Goal: Contribute content: Add original content to the website for others to see

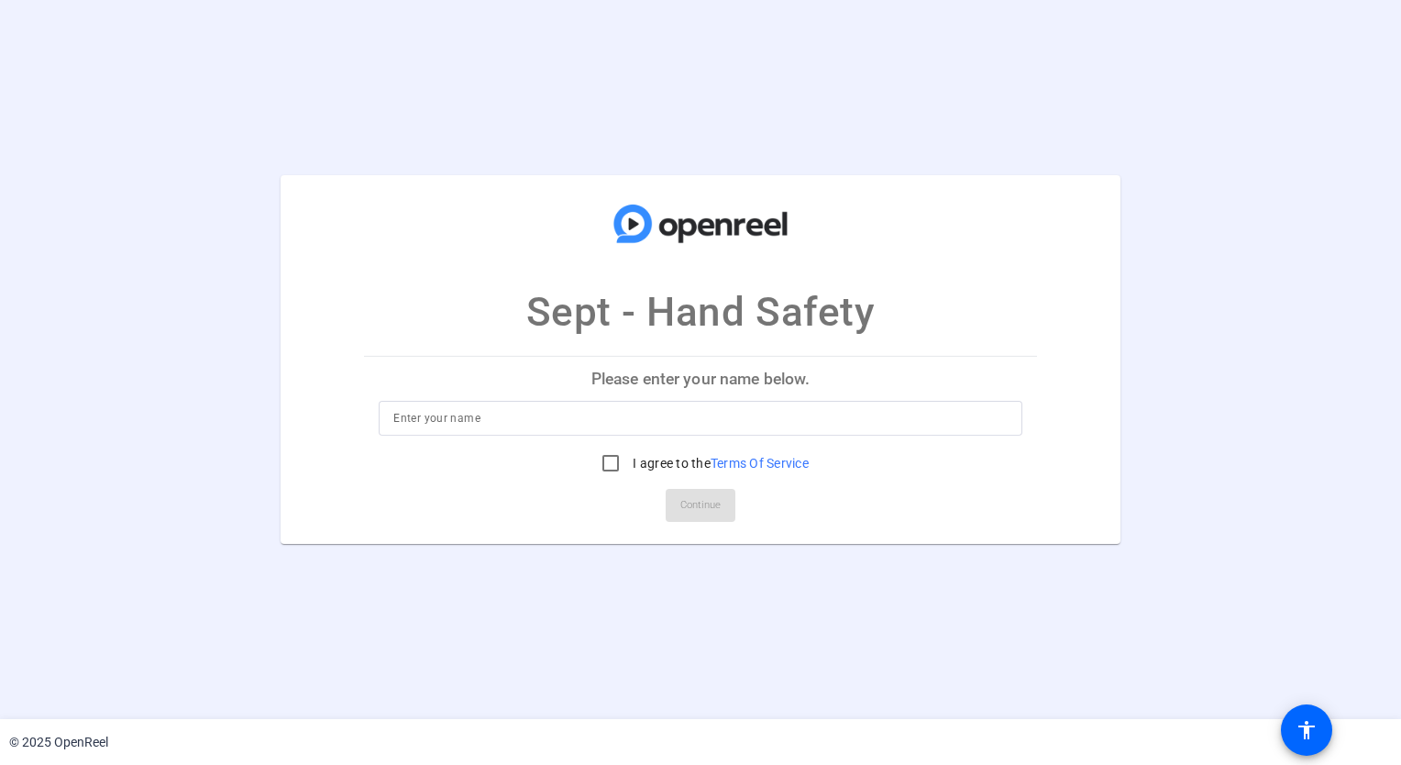
click at [512, 419] on input at bounding box center [700, 418] width 614 height 22
type input "Mario Cannone"
click at [607, 470] on input "I agree to the Terms Of Service" at bounding box center [610, 463] width 37 height 37
checkbox input "true"
click at [700, 514] on span "Continue" at bounding box center [700, 506] width 40 height 28
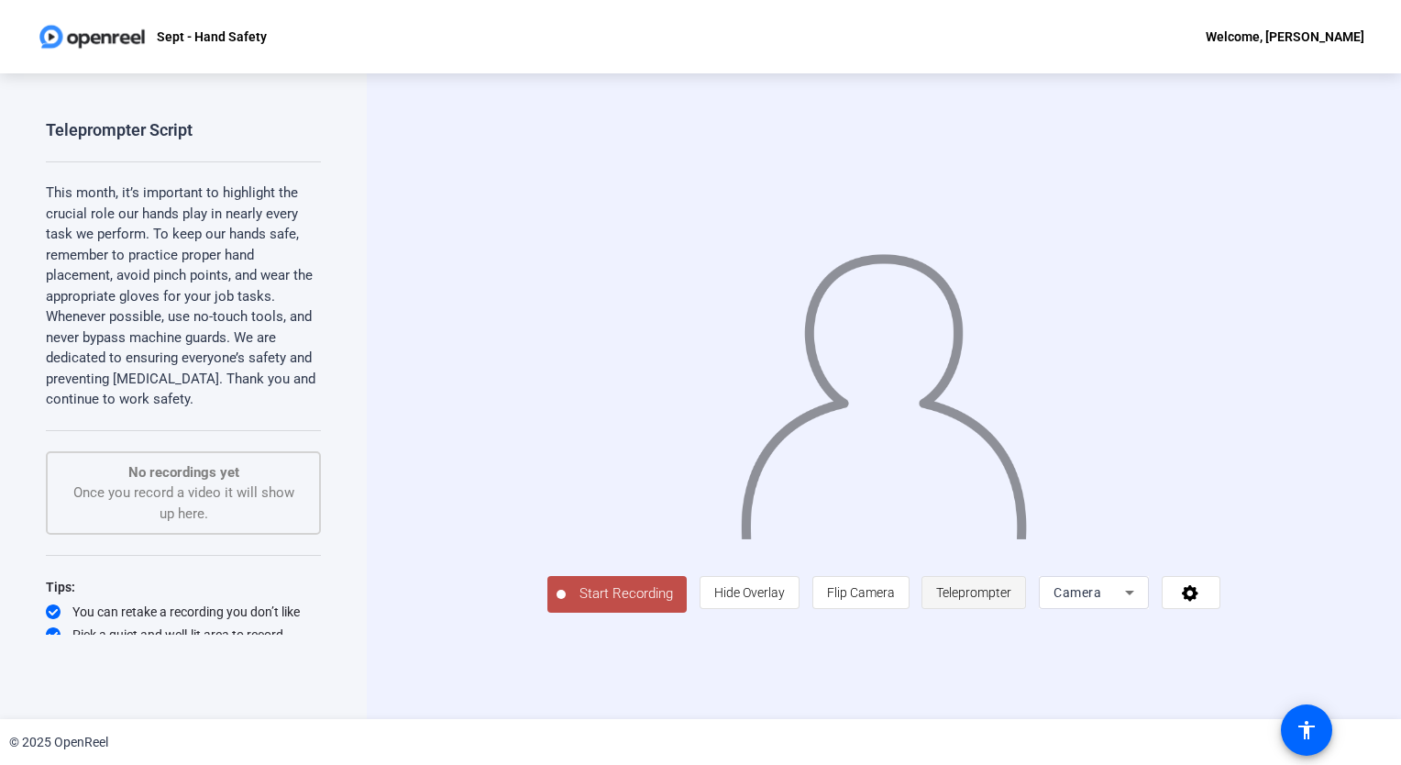
click at [1012, 600] on span "Teleprompter" at bounding box center [973, 592] width 75 height 15
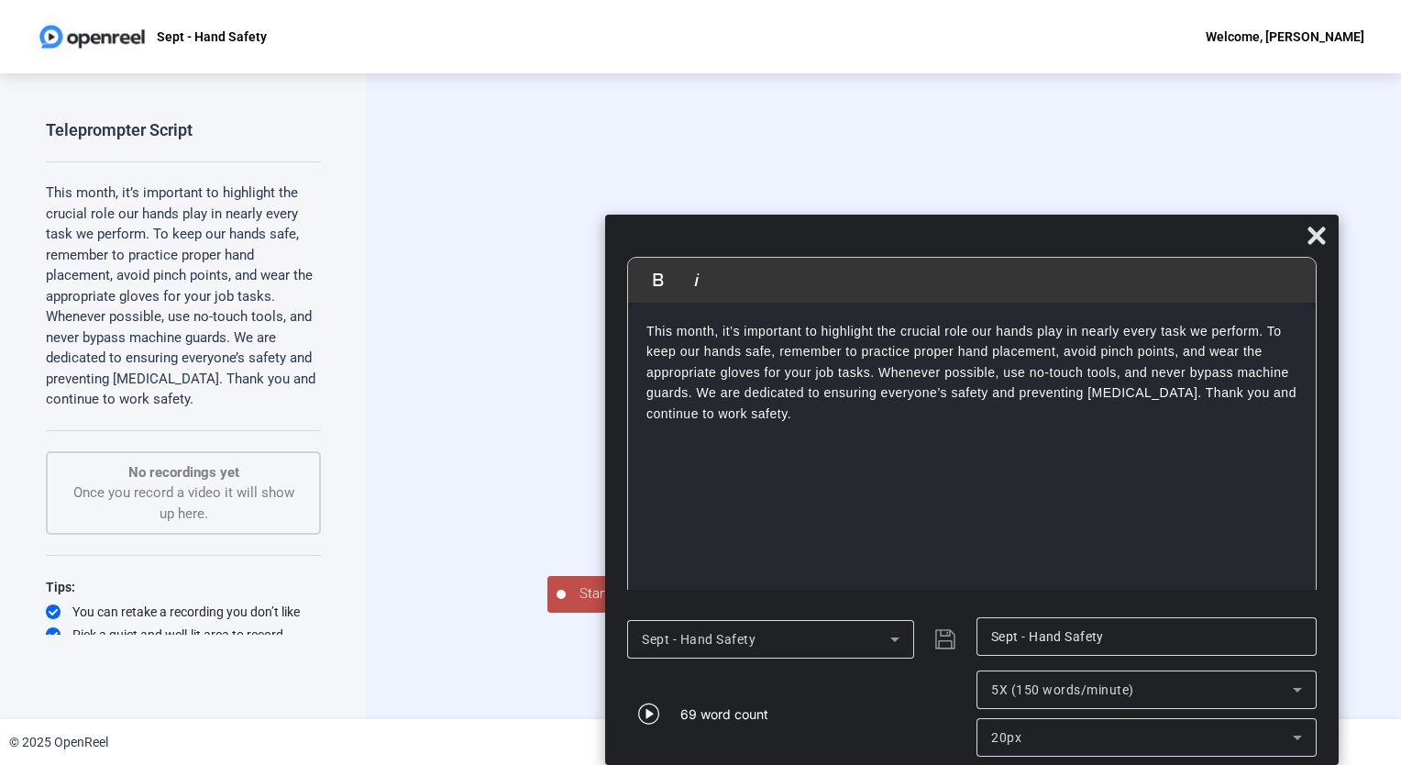
drag, startPoint x: 859, startPoint y: 29, endPoint x: 1131, endPoint y: 484, distance: 529.7
click at [1131, 484] on div "Bold Italic This month, it’s important to highlight the crucial role our hands …" at bounding box center [972, 490] width 734 height 550
click at [1315, 227] on icon at bounding box center [1317, 236] width 22 height 22
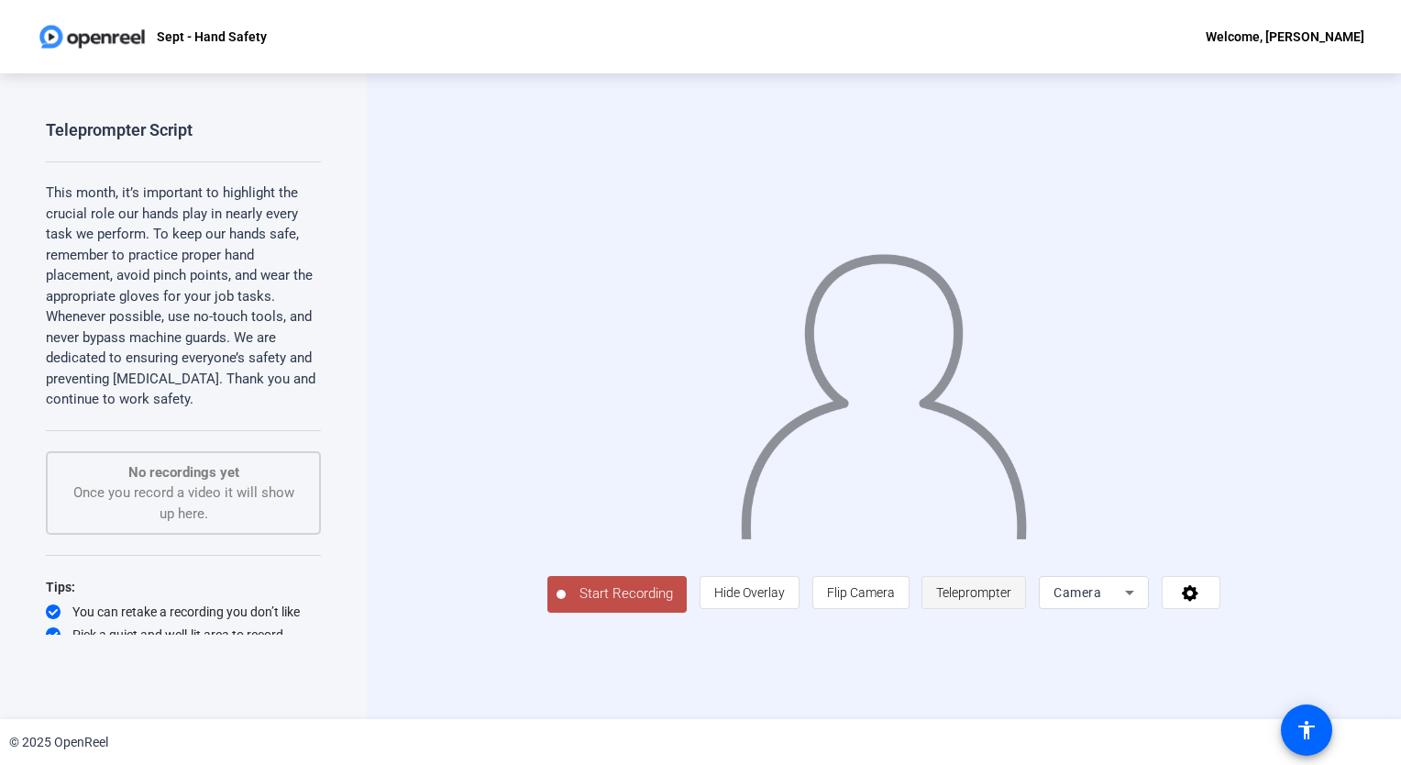
click at [1012, 600] on span "Teleprompter" at bounding box center [973, 592] width 75 height 15
click at [1012, 610] on span "Teleprompter" at bounding box center [973, 592] width 75 height 35
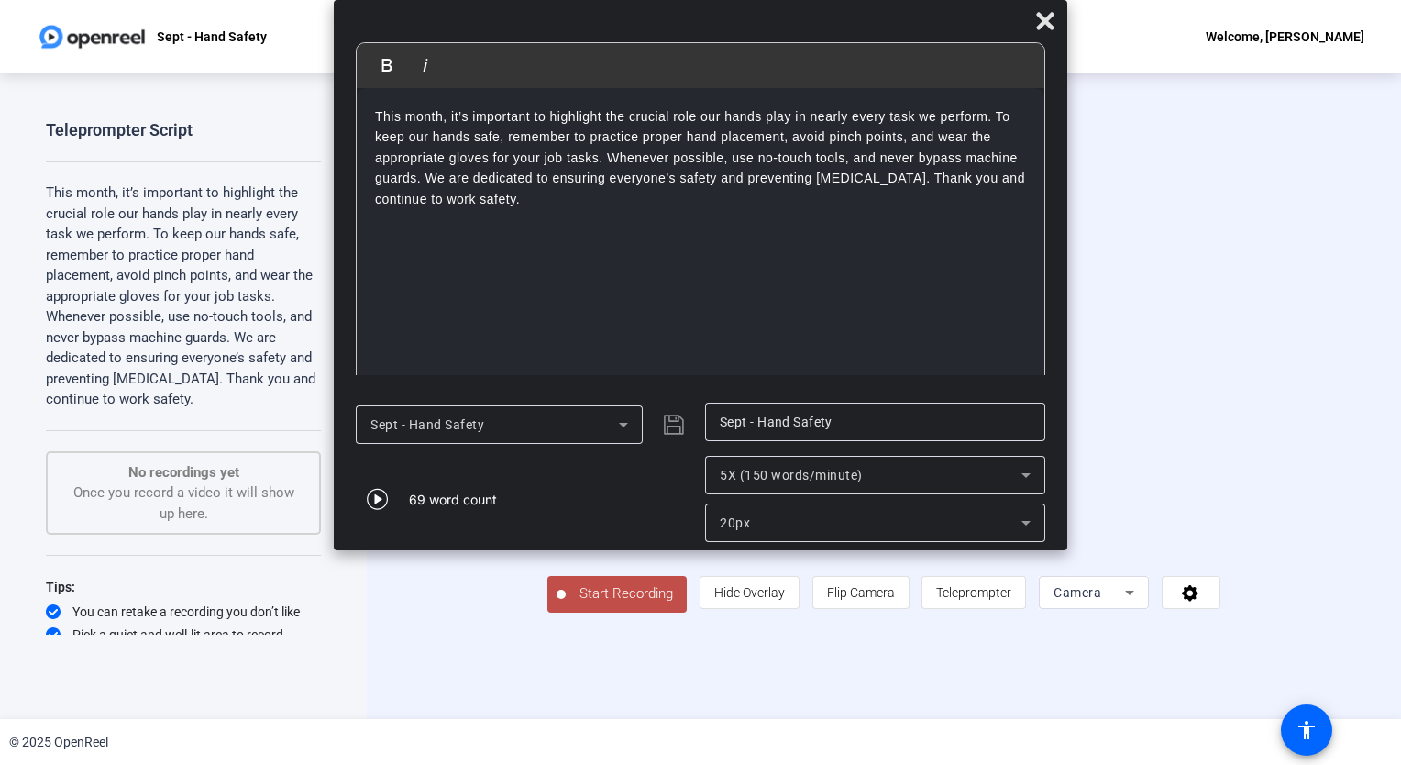
click at [566, 604] on span "Start Recording" at bounding box center [626, 593] width 121 height 21
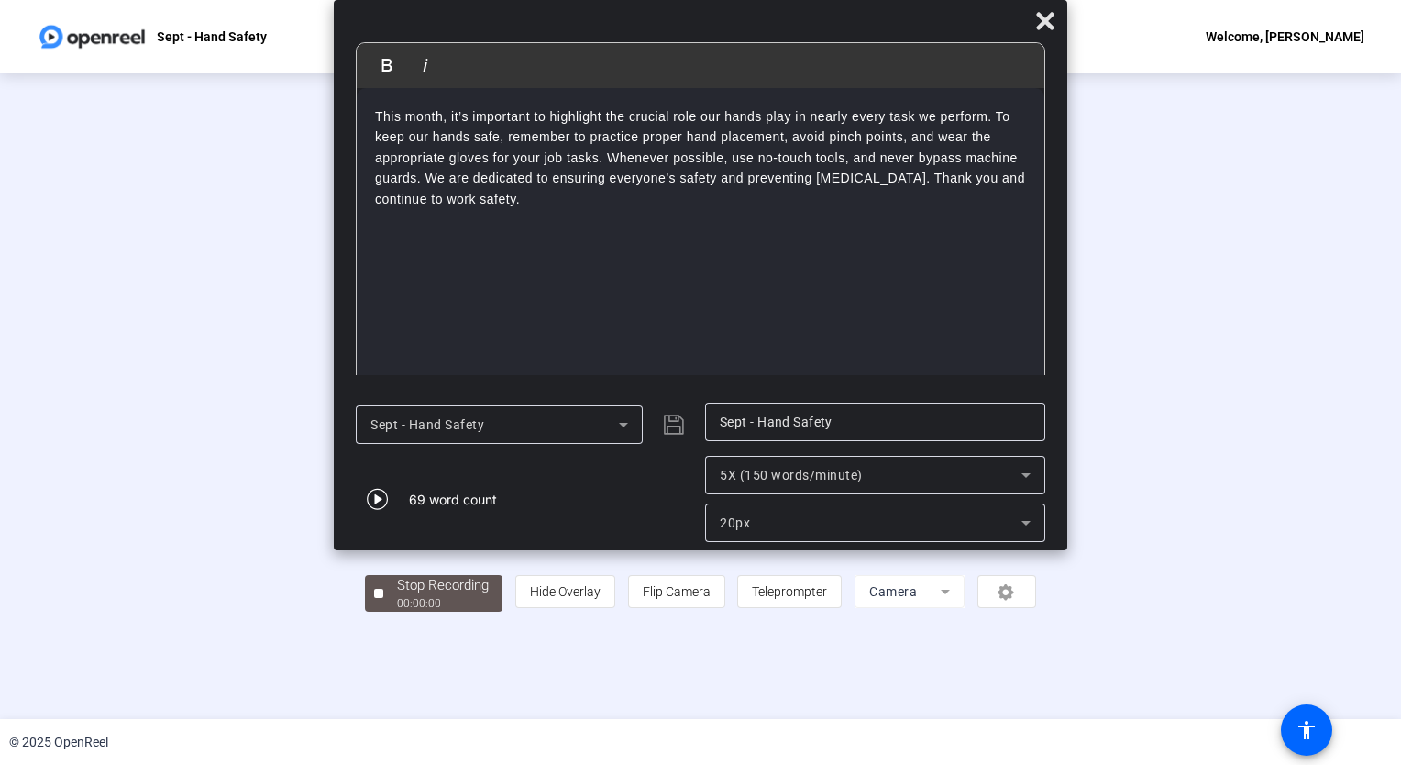
drag, startPoint x: 816, startPoint y: 6, endPoint x: 1291, endPoint y: 243, distance: 530.7
click at [1291, 243] on body "Accessibility Screen-Reader Guide, Feedback, and Issue Reporting | New window S…" at bounding box center [700, 382] width 1401 height 765
click at [1045, 22] on icon at bounding box center [1044, 20] width 17 height 17
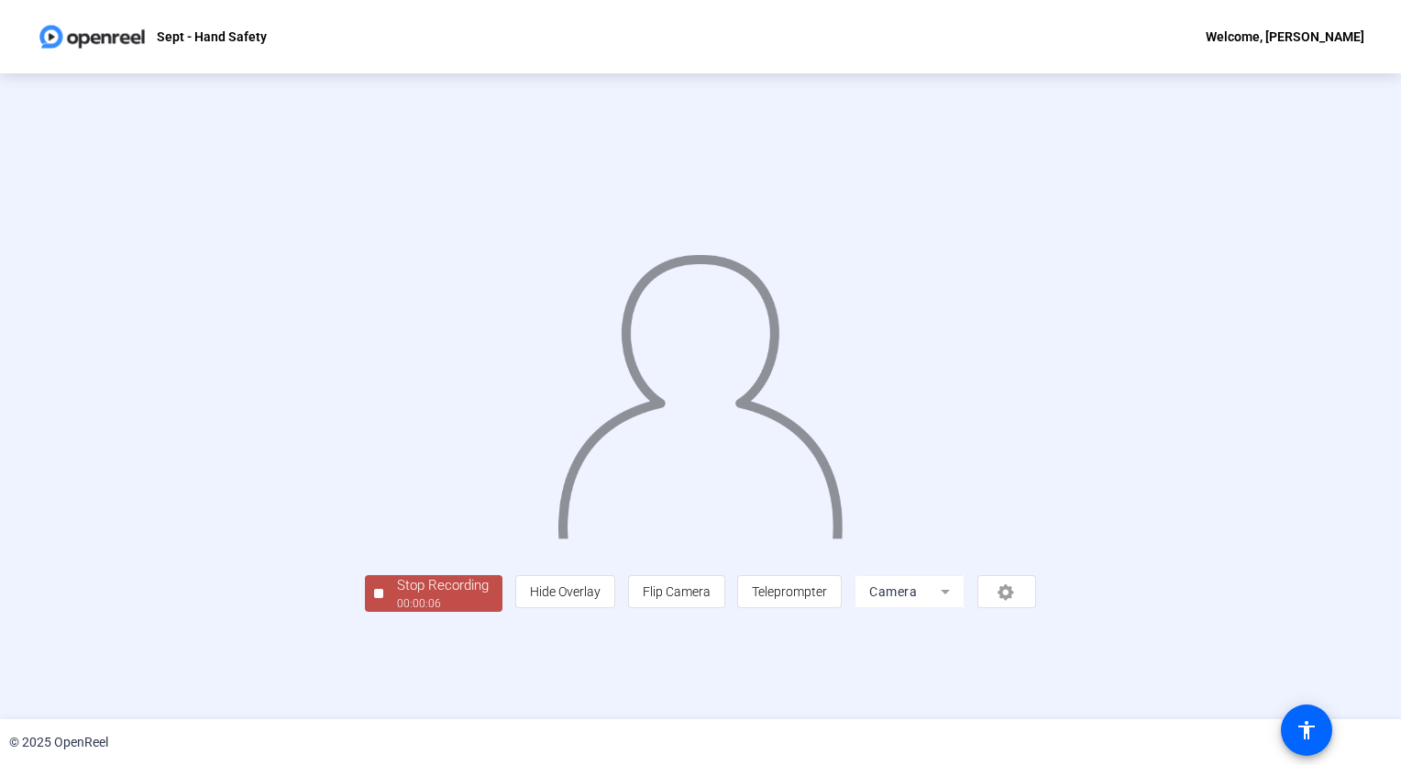
click at [397, 612] on div "00:00:06" at bounding box center [443, 603] width 92 height 17
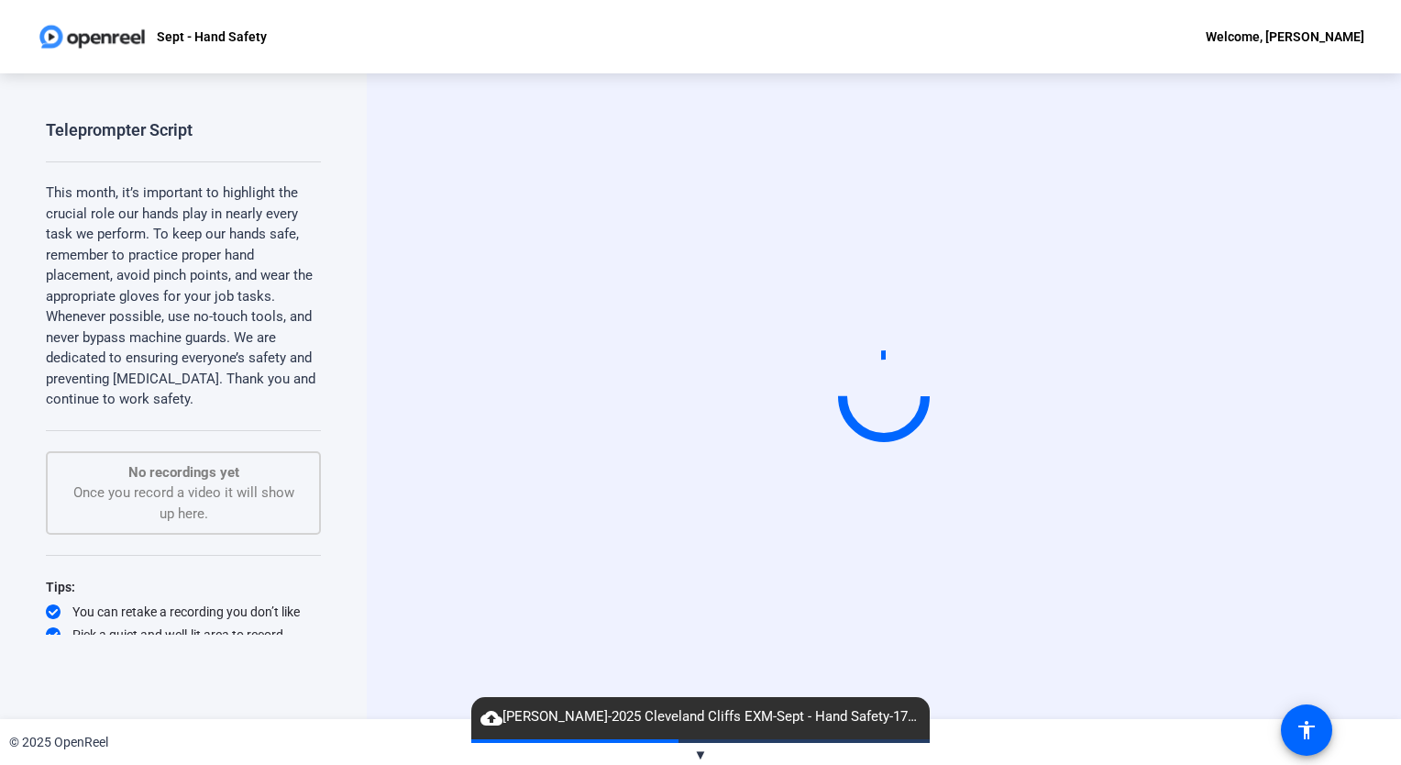
scroll to position [29, 0]
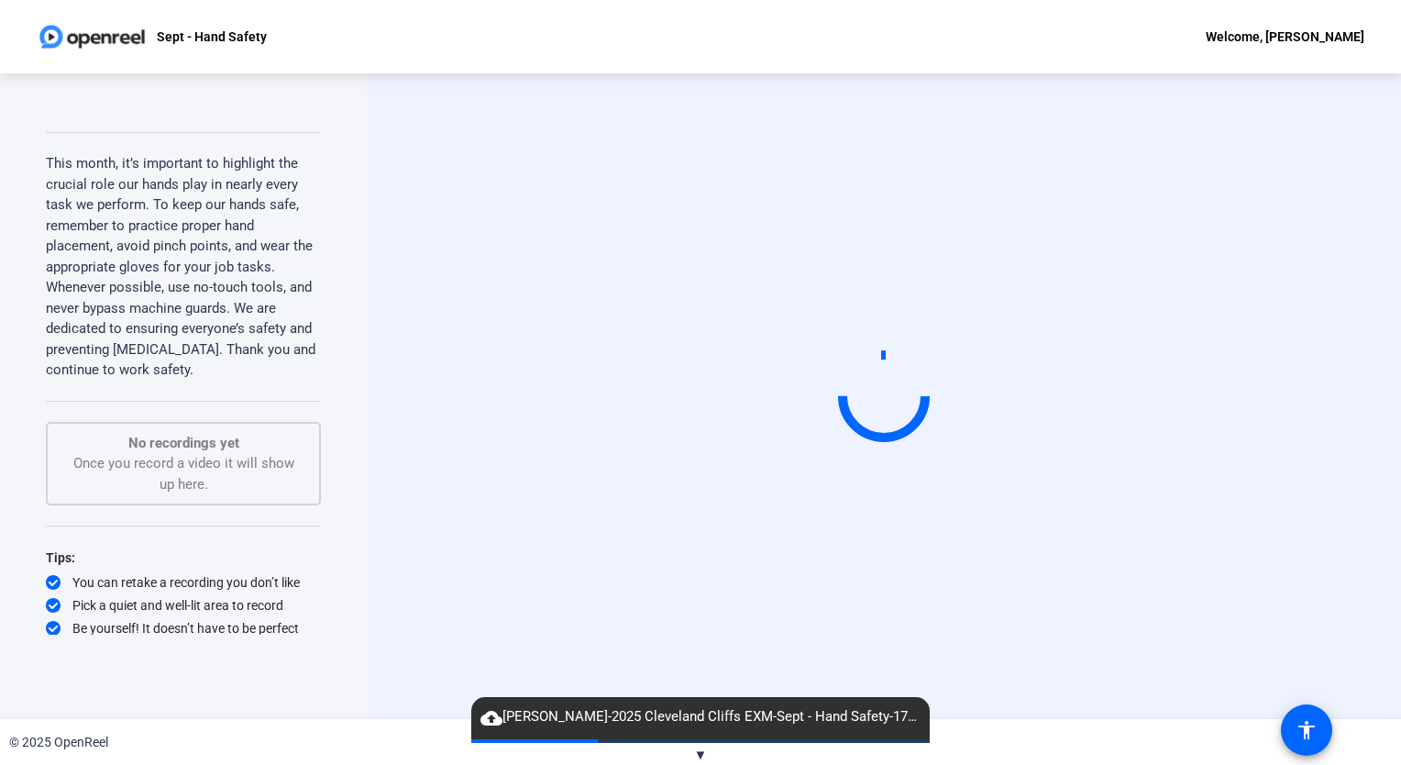
click at [671, 728] on span "cloud_upload Mario Cannone-2025 Cleveland Cliffs EXM-Sept - Hand Safety-1755253…" at bounding box center [700, 717] width 459 height 22
click at [700, 750] on span "▼" at bounding box center [701, 755] width 14 height 17
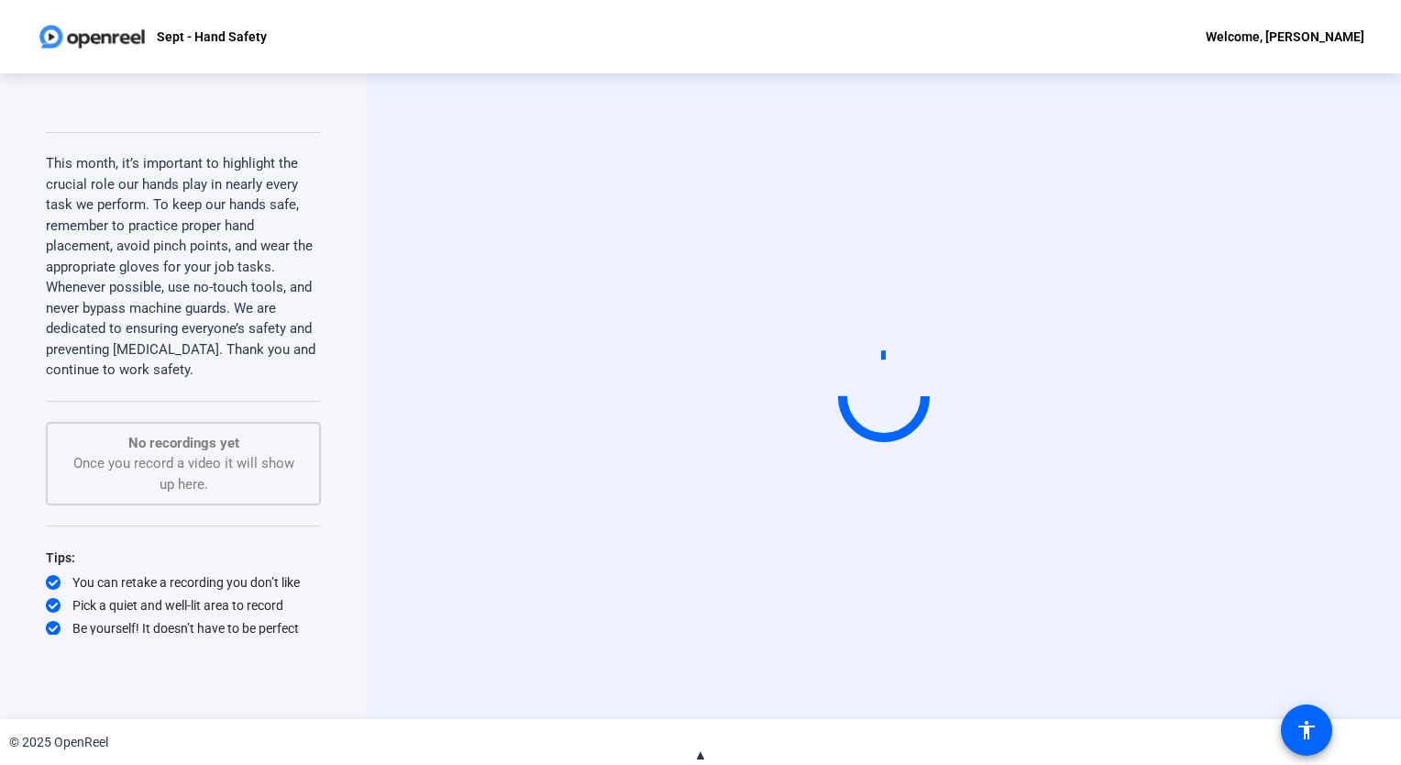
click at [700, 750] on span "▲" at bounding box center [701, 755] width 14 height 17
drag, startPoint x: 667, startPoint y: 503, endPoint x: 239, endPoint y: 286, distance: 479.5
click at [239, 286] on div "Teleprompter Script This month, it’s important to highlight the crucial role ou…" at bounding box center [700, 396] width 1401 height 646
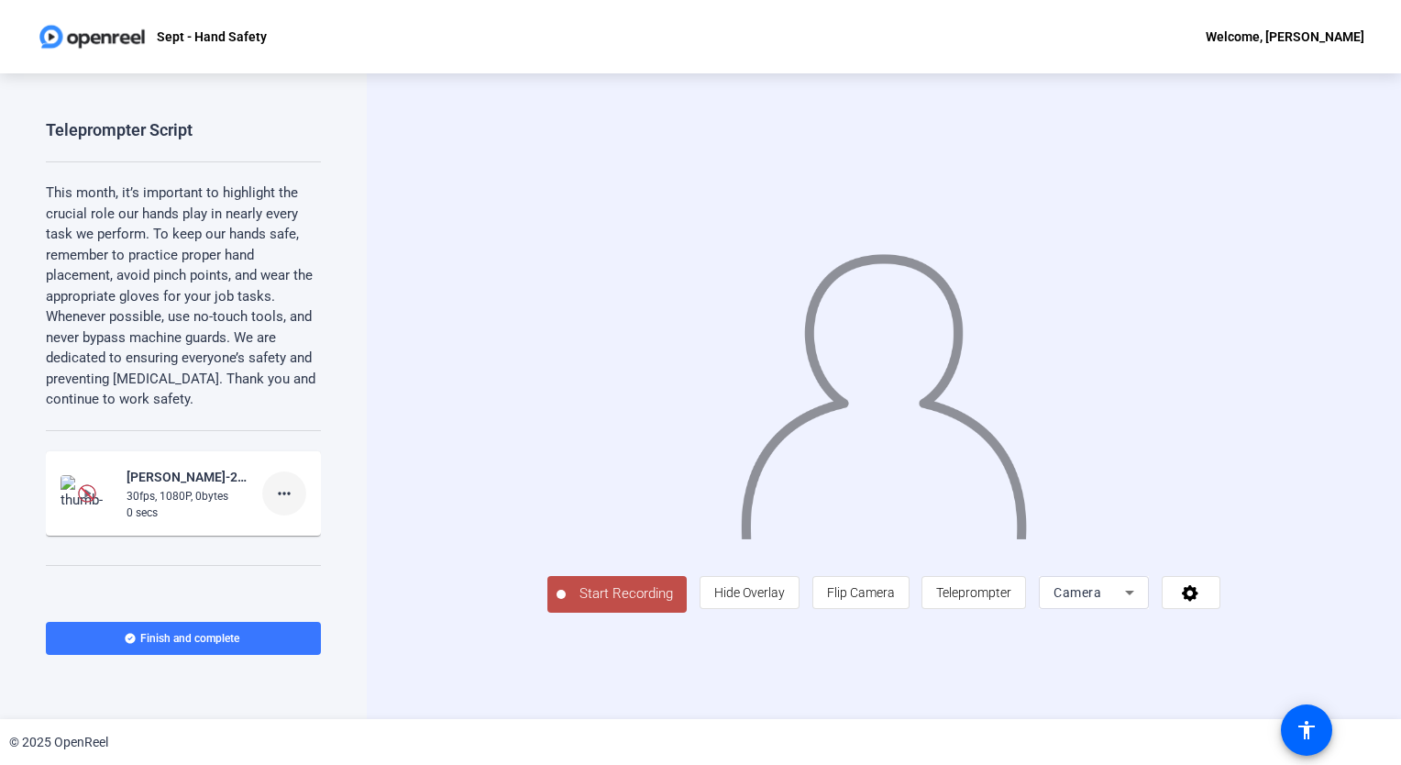
click at [273, 496] on mat-icon "more_horiz" at bounding box center [284, 493] width 22 height 22
click at [284, 530] on span "Delete clip" at bounding box center [304, 531] width 73 height 22
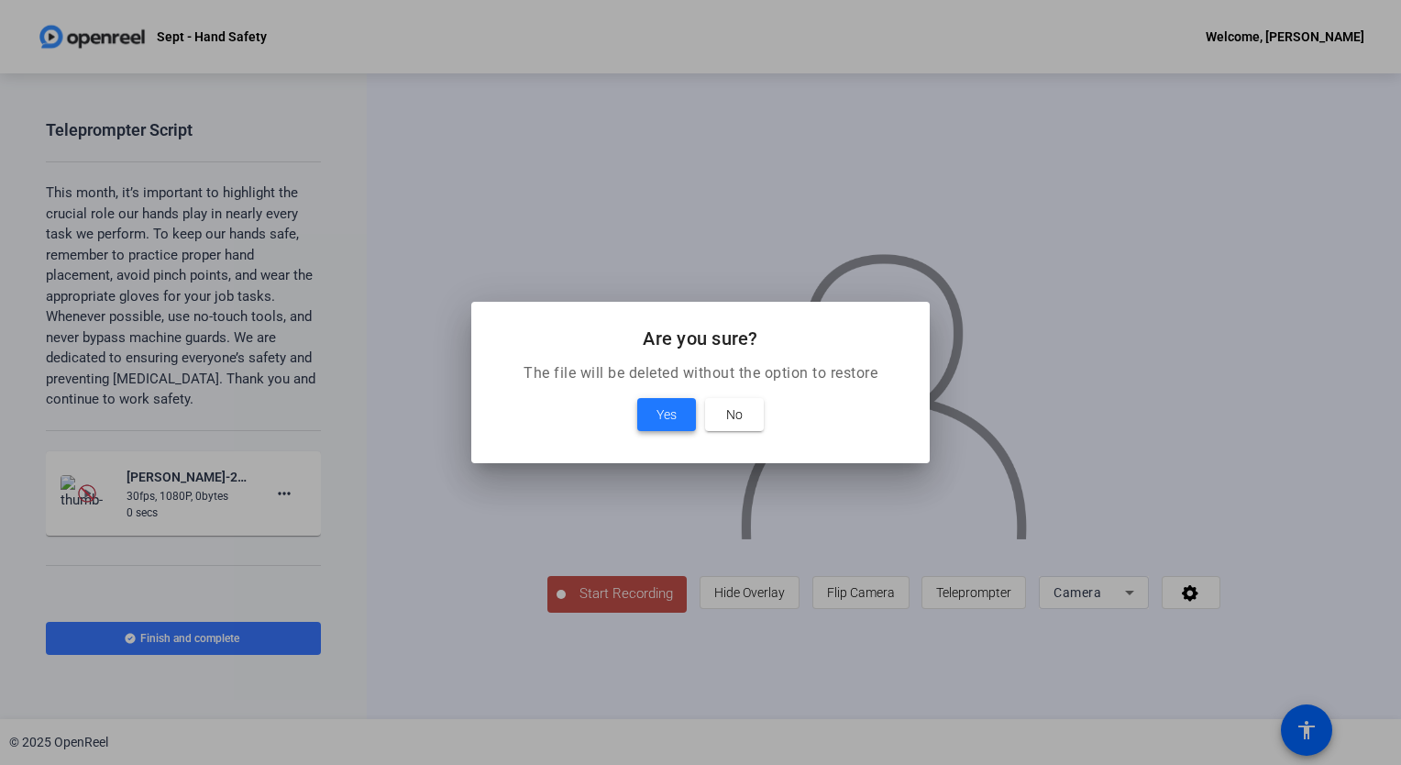
click at [660, 409] on span "Yes" at bounding box center [667, 415] width 20 height 22
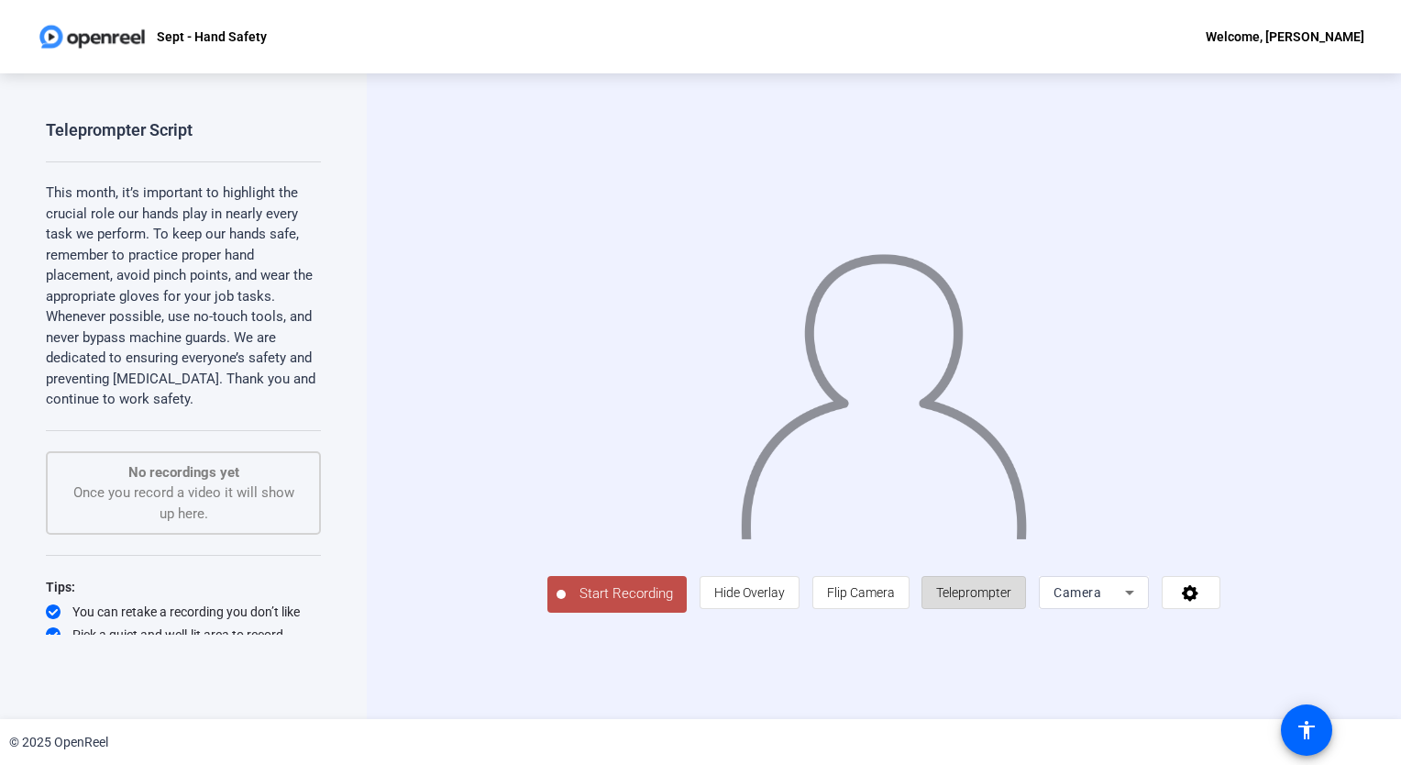
click at [1012, 600] on span "Teleprompter" at bounding box center [973, 592] width 75 height 15
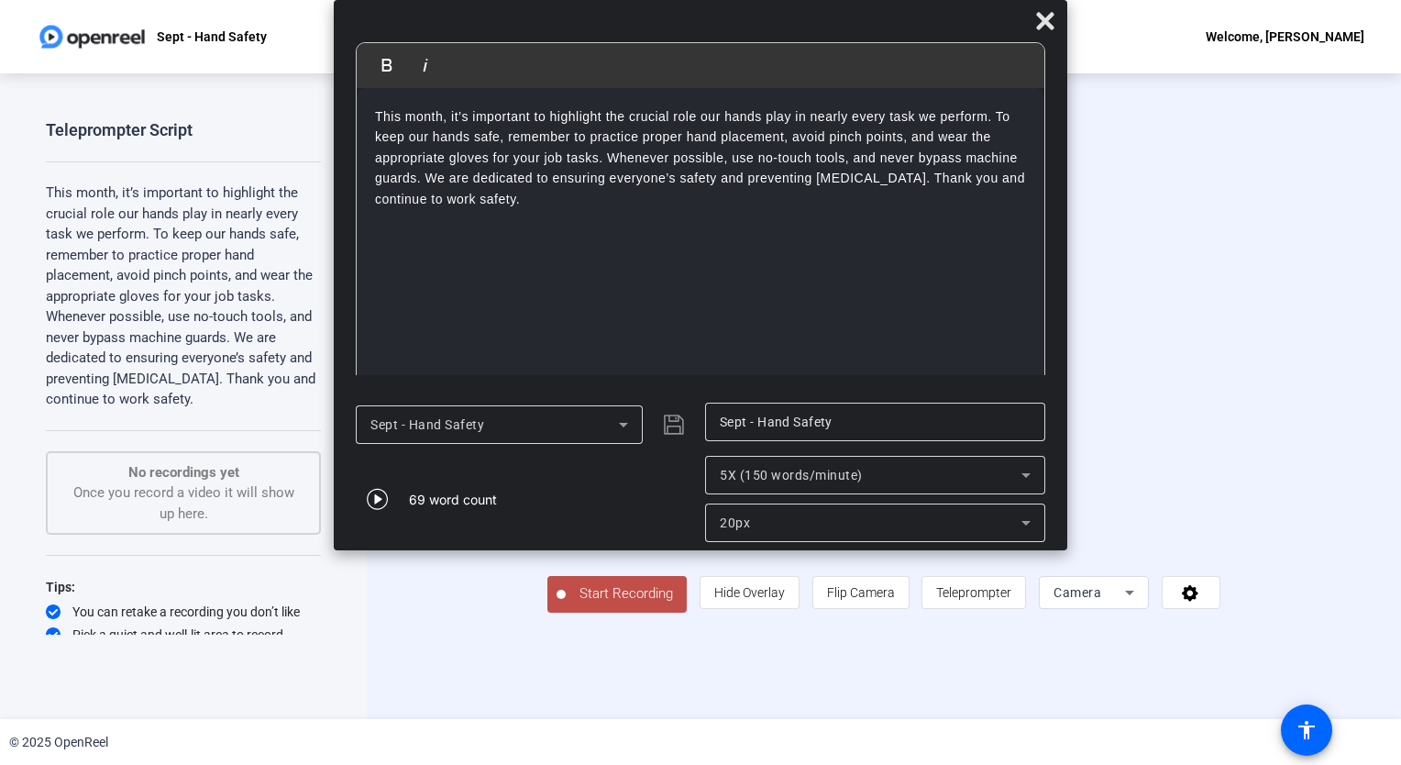
click at [566, 604] on span "Start Recording" at bounding box center [626, 593] width 121 height 21
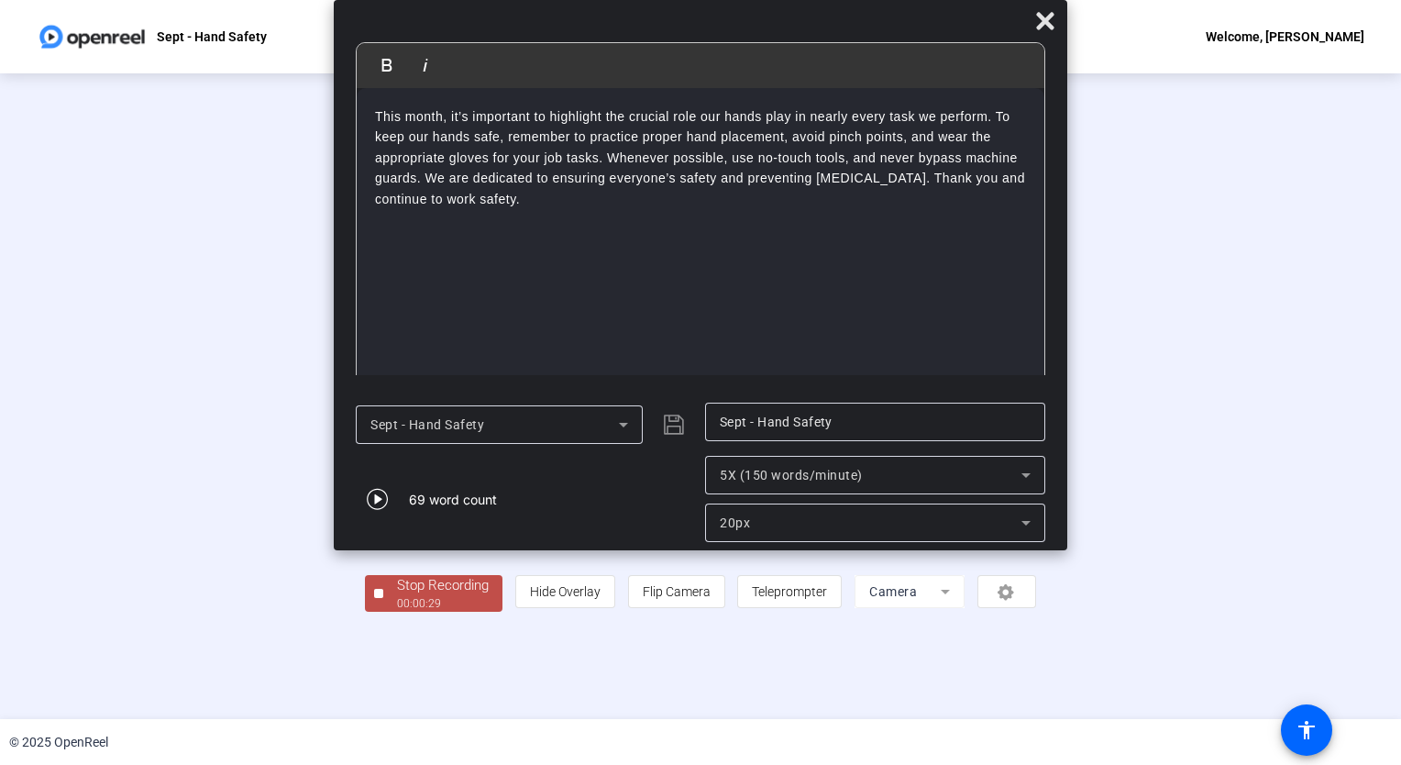
click at [397, 596] on div "Stop Recording" at bounding box center [443, 585] width 92 height 21
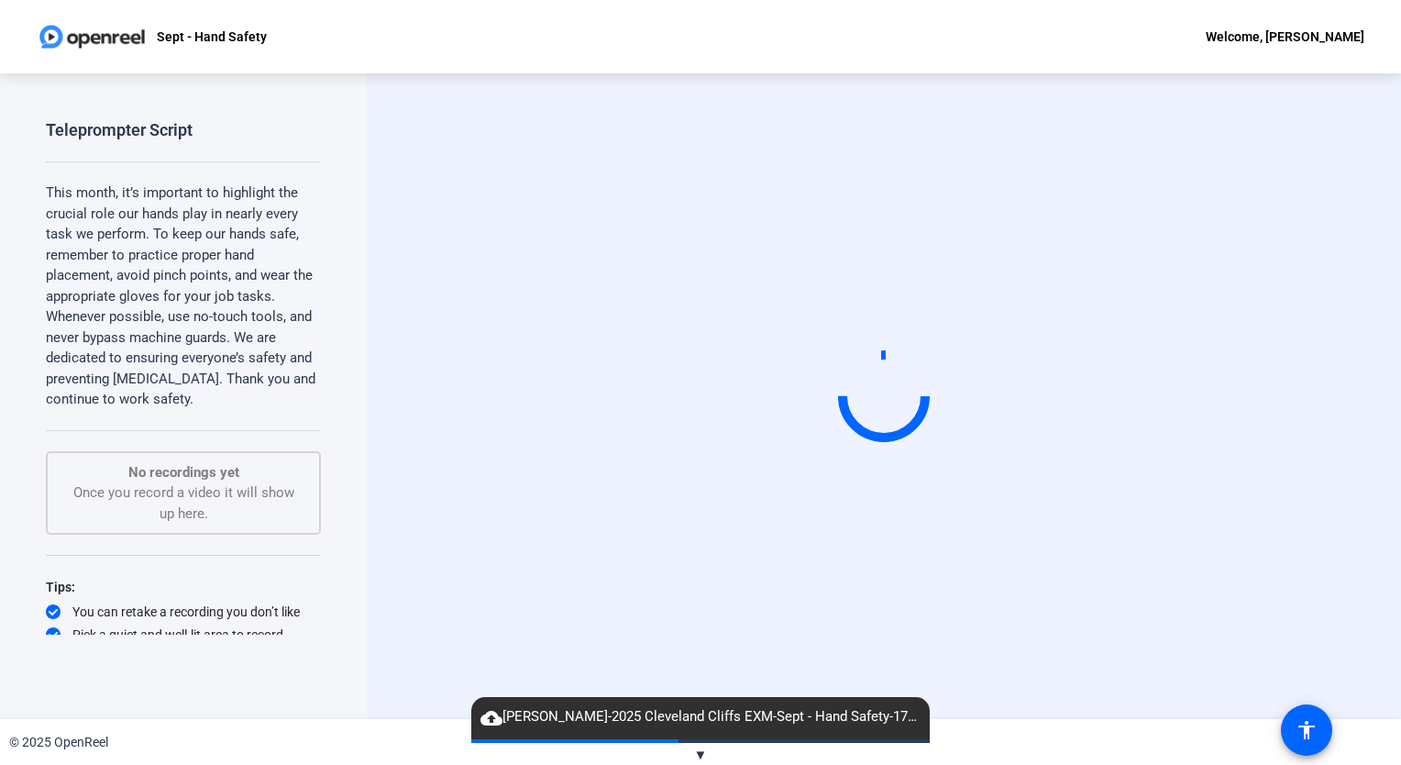
click at [1053, 688] on div "Start Recording" at bounding box center [884, 396] width 1034 height 646
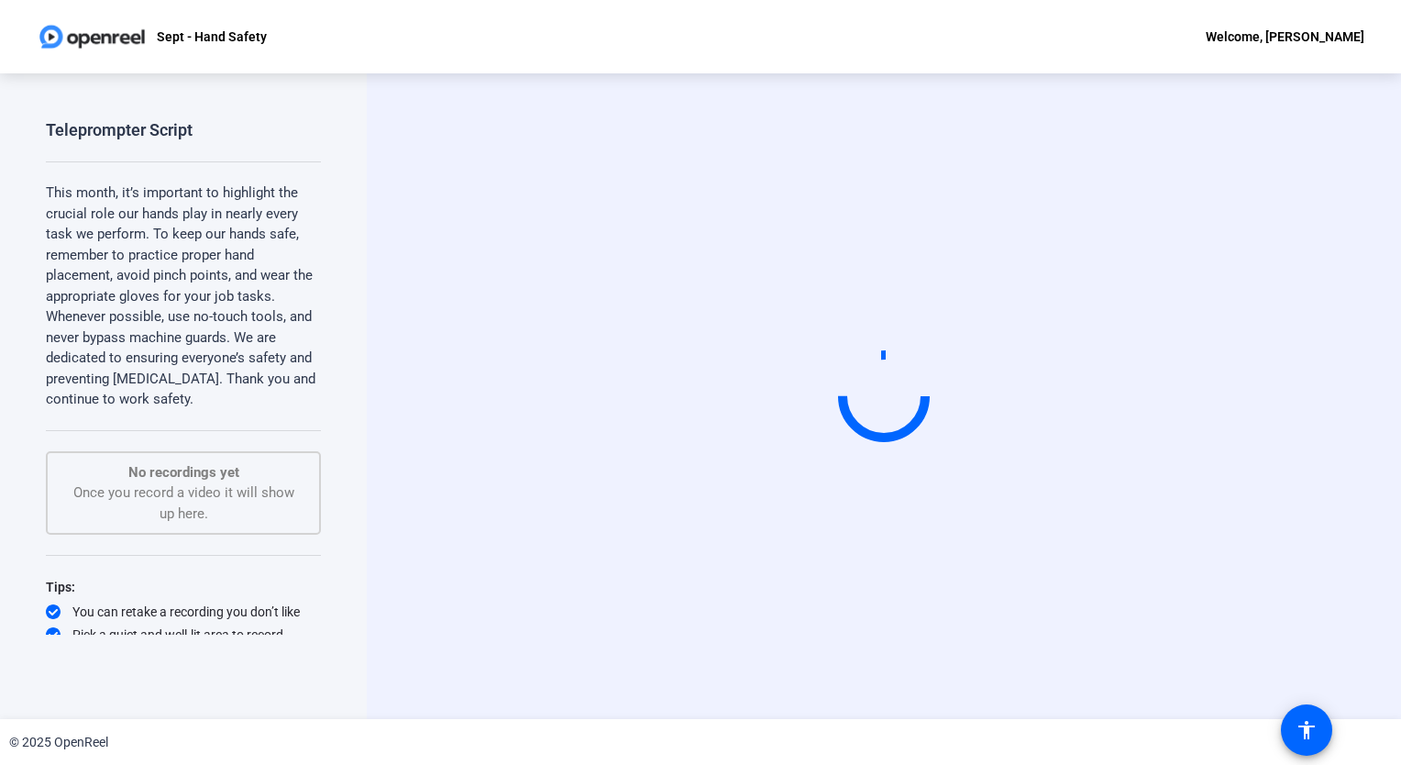
click at [1068, 675] on div "Start Recording" at bounding box center [884, 396] width 1034 height 646
click at [1157, 115] on div "Start Recording" at bounding box center [884, 396] width 1034 height 646
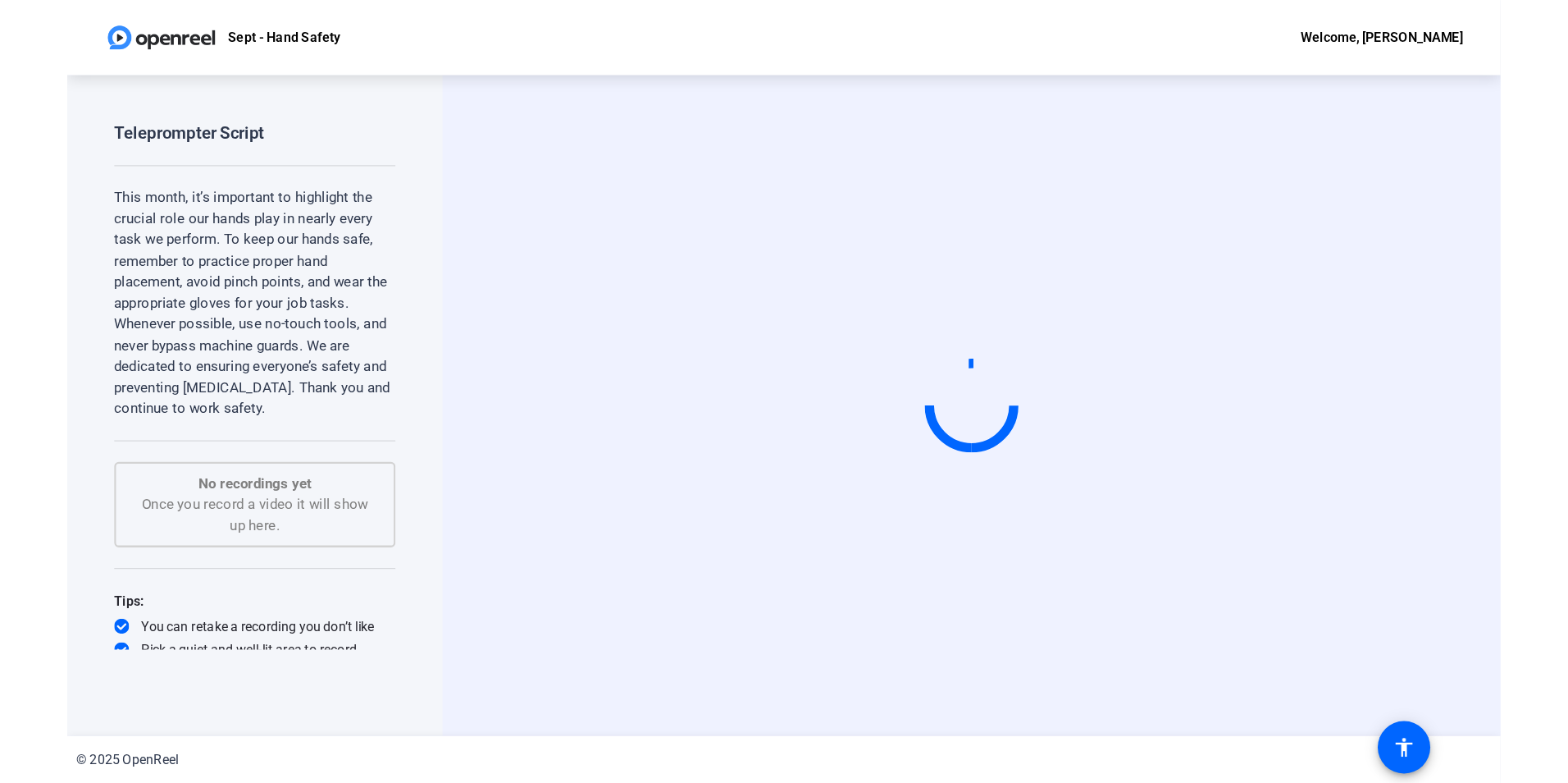
scroll to position [26, 0]
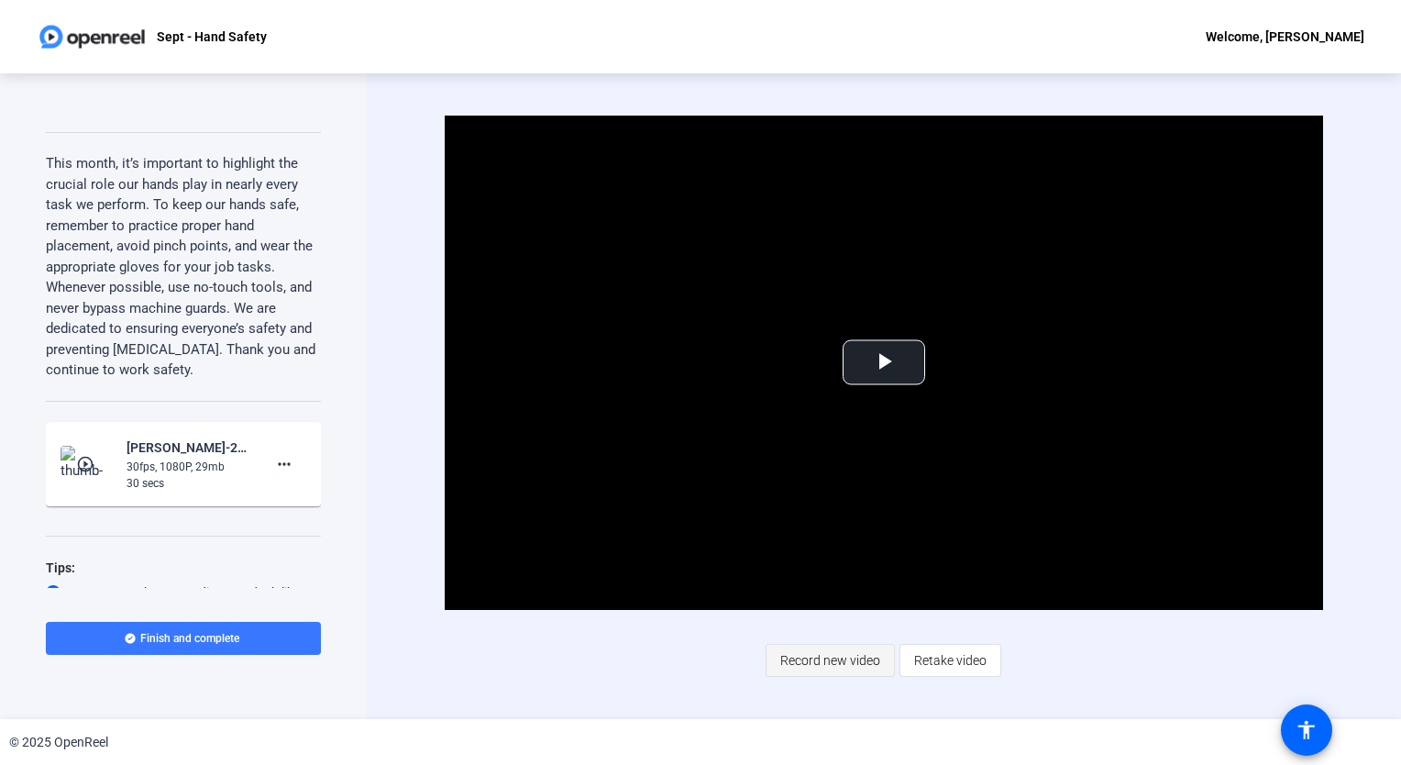
click at [804, 662] on span "Record new video" at bounding box center [830, 660] width 100 height 35
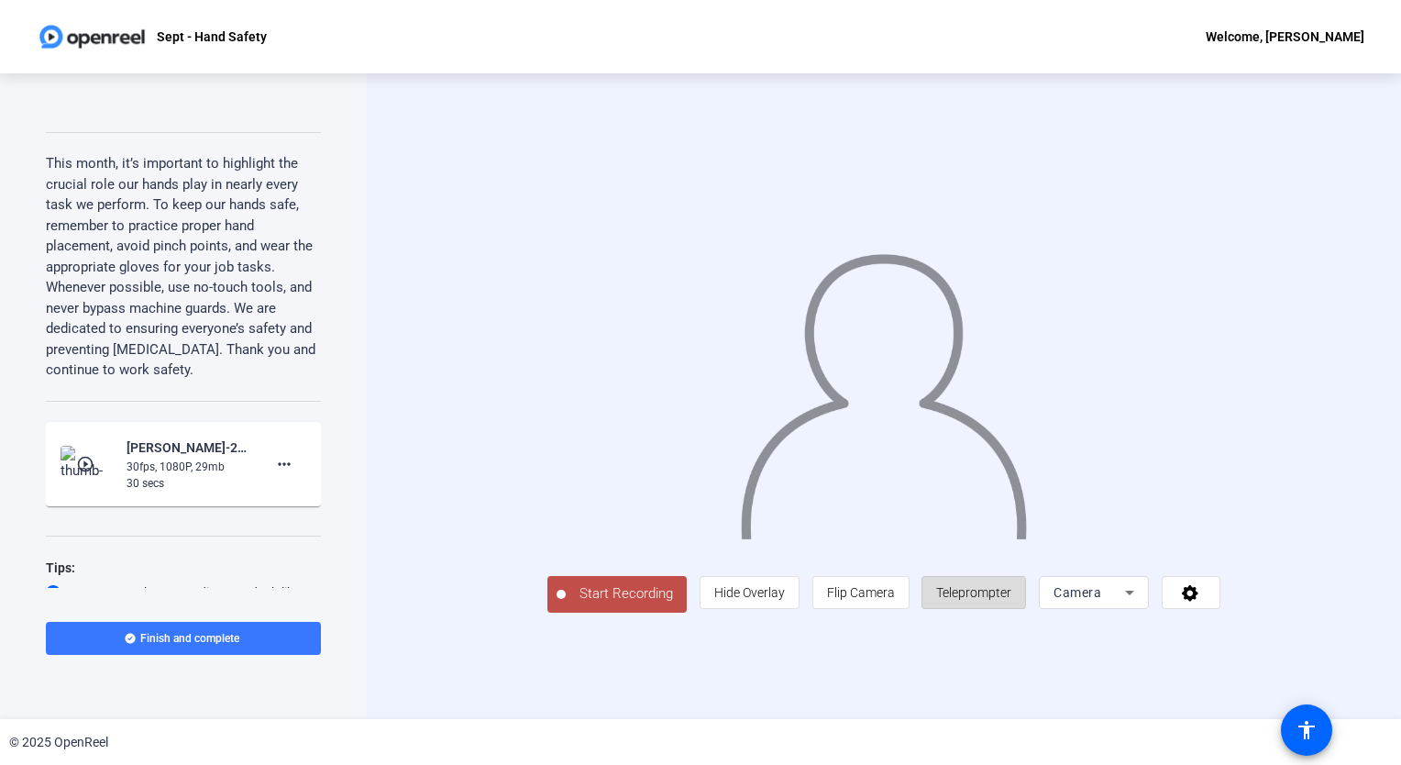
click at [1012, 600] on span "Teleprompter" at bounding box center [973, 592] width 75 height 15
drag, startPoint x: 667, startPoint y: 675, endPoint x: 634, endPoint y: 674, distance: 33.0
click at [634, 674] on div "Start Recording person Hide Overlay flip Flip Camera article Teleprompter Camera" at bounding box center [884, 396] width 1034 height 646
click at [1012, 610] on span "Teleprompter" at bounding box center [973, 592] width 75 height 35
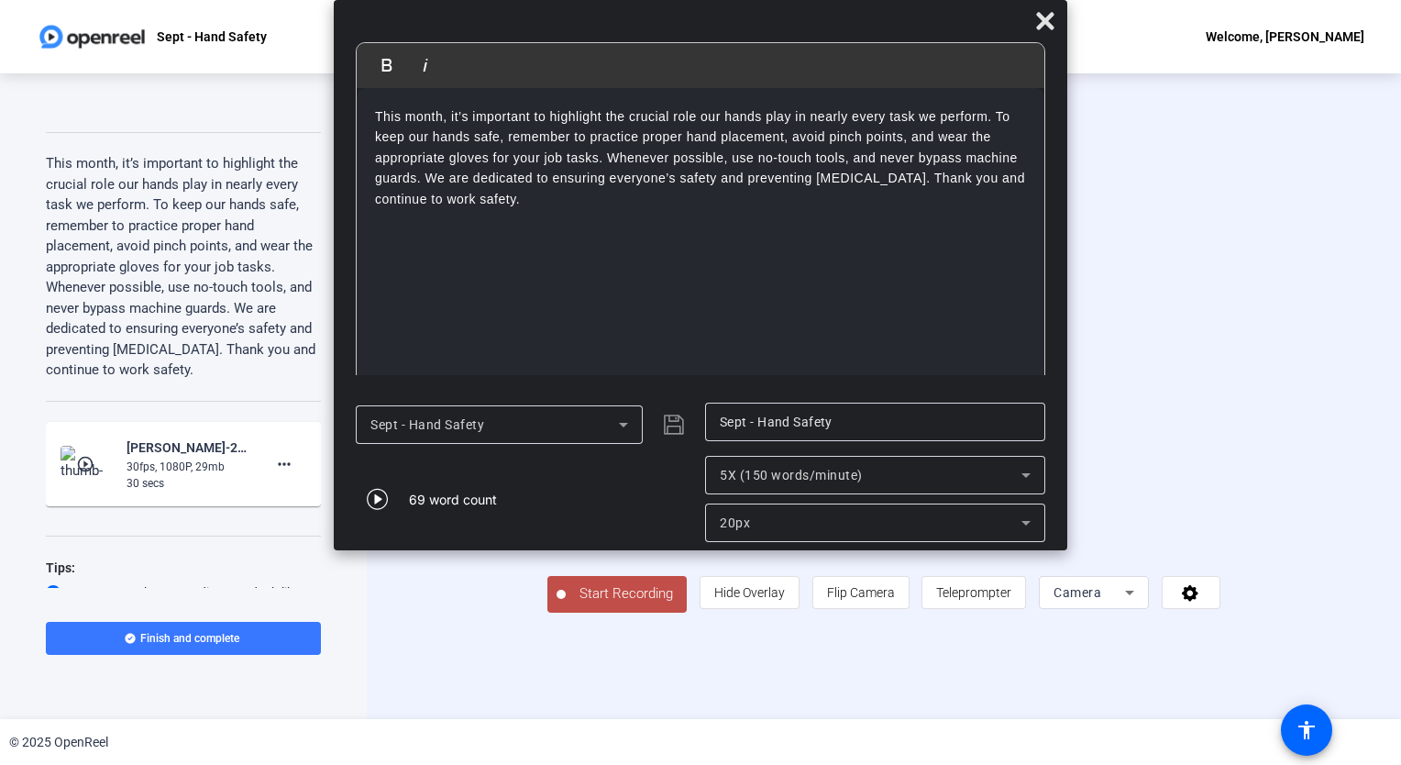
click at [566, 604] on span "Start Recording" at bounding box center [626, 593] width 121 height 21
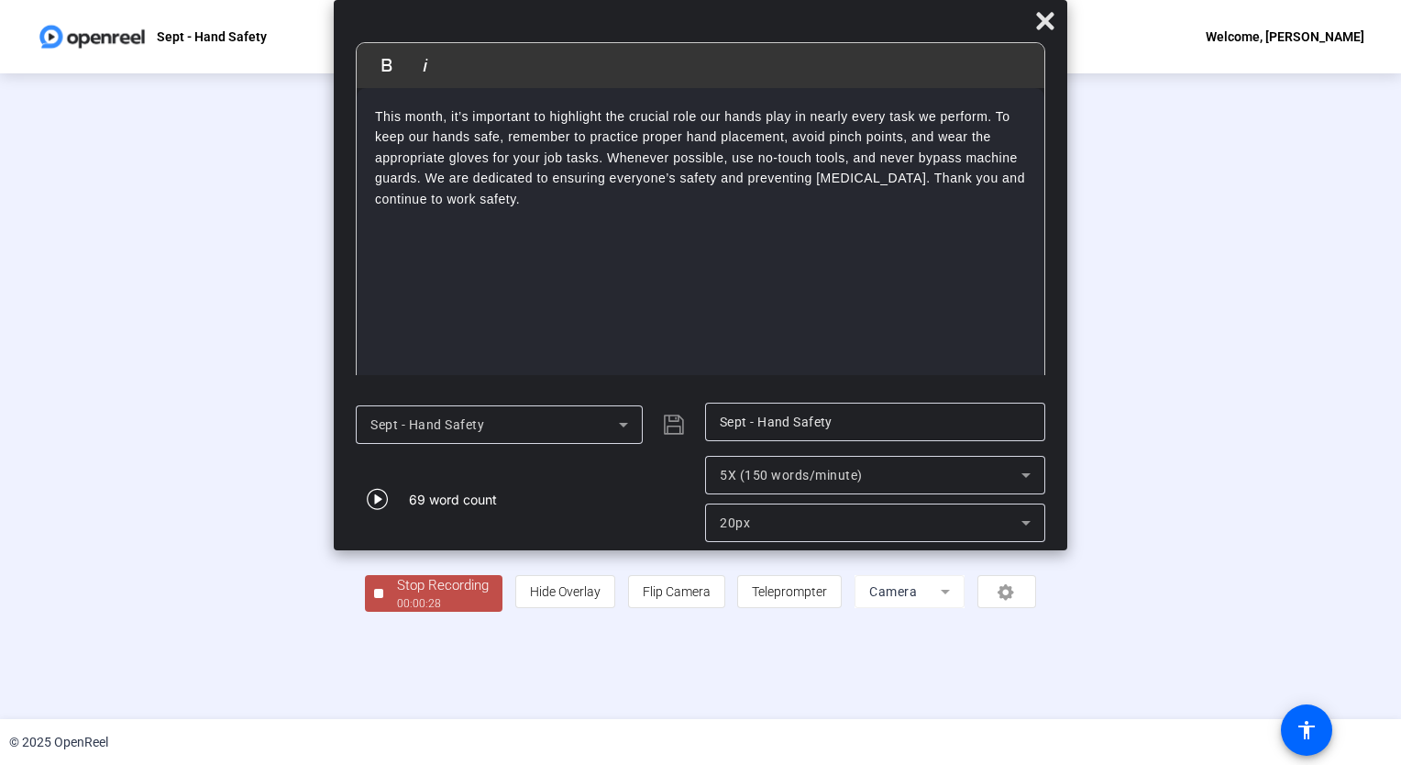
click at [397, 596] on div "Stop Recording" at bounding box center [443, 585] width 92 height 21
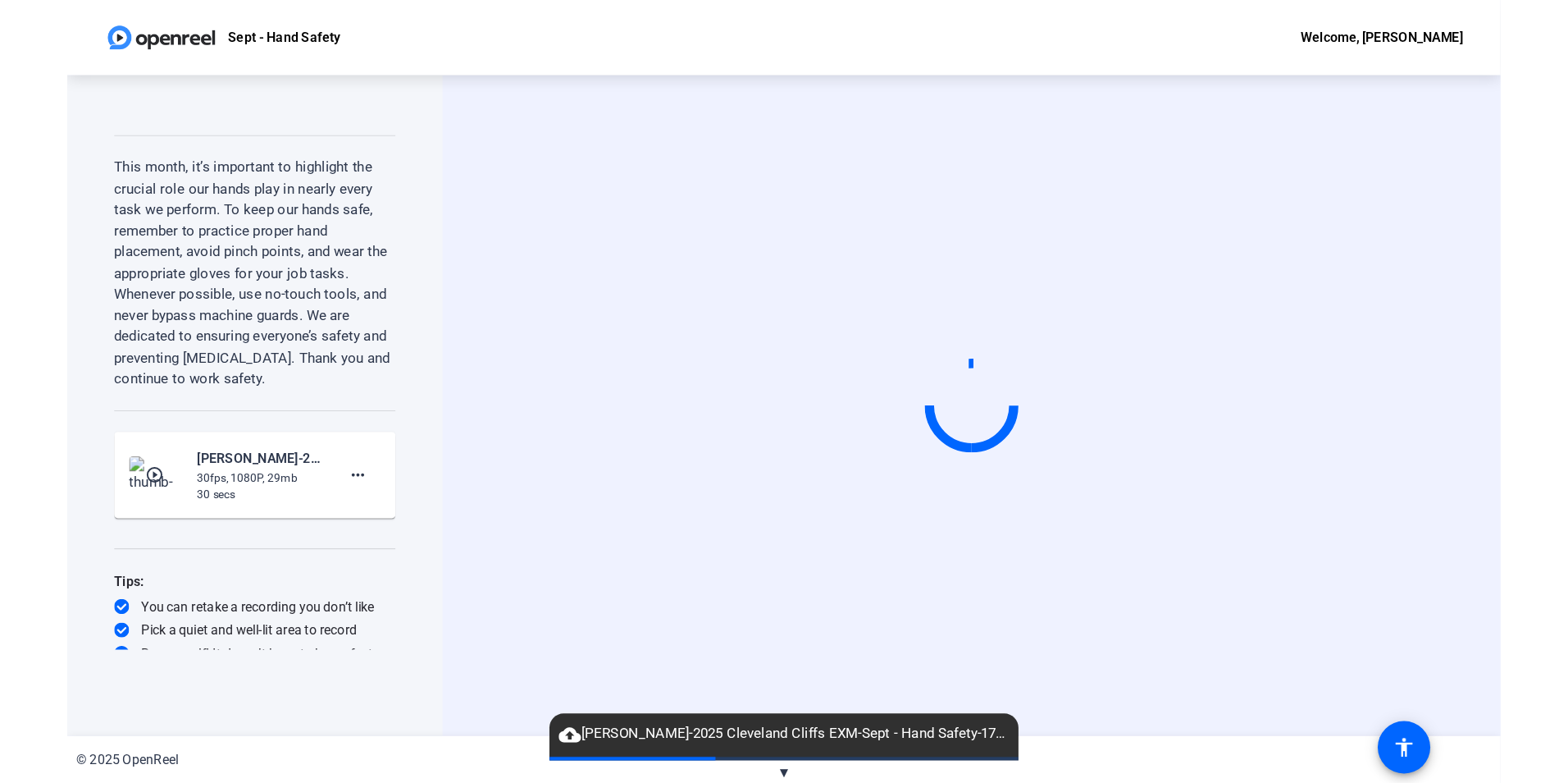
scroll to position [0, 0]
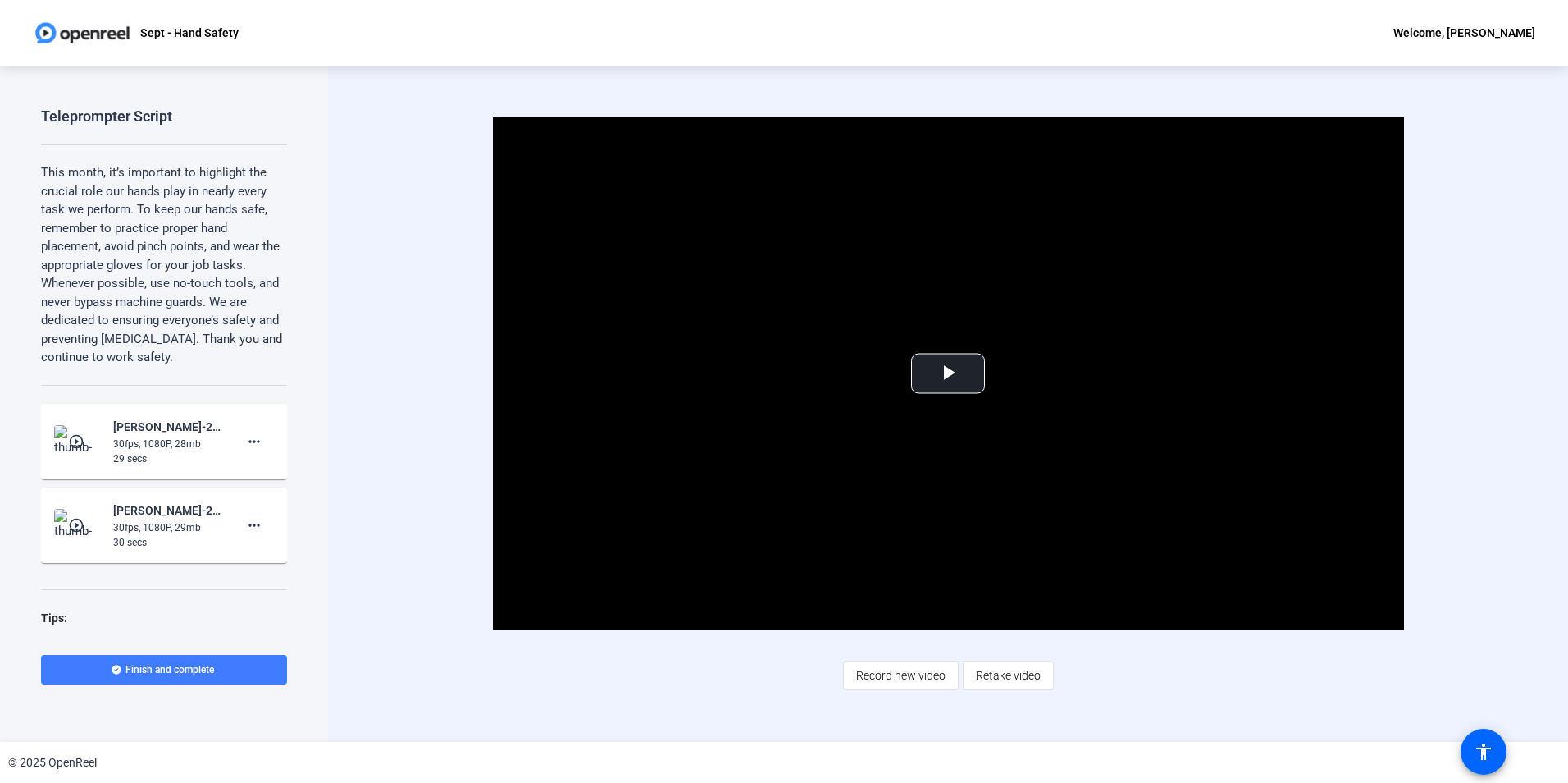
click at [222, 669] on span at bounding box center [164, 669] width 246 height 39
